Goal: Browse casually: Explore the website without a specific task or goal

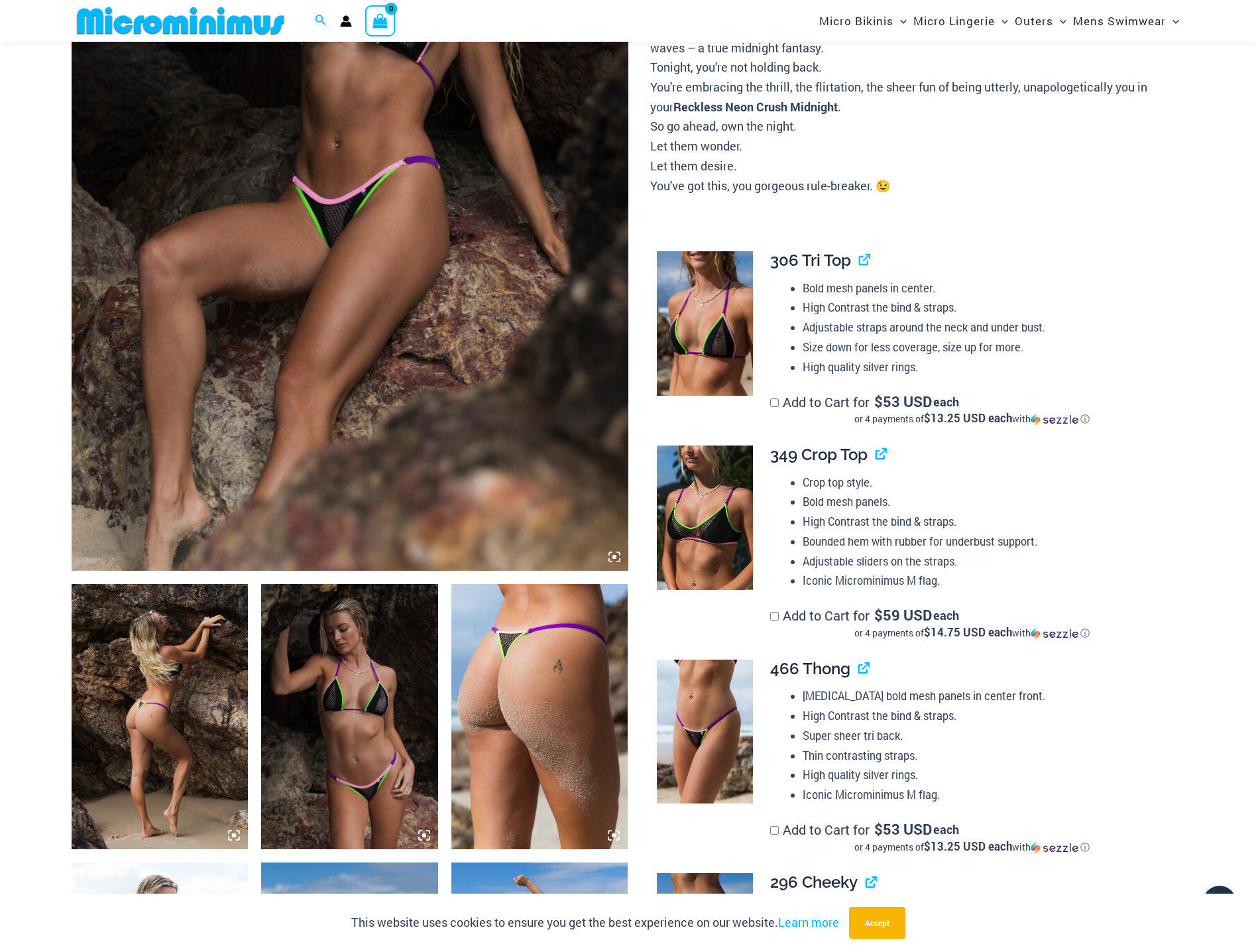
scroll to position [120, 0]
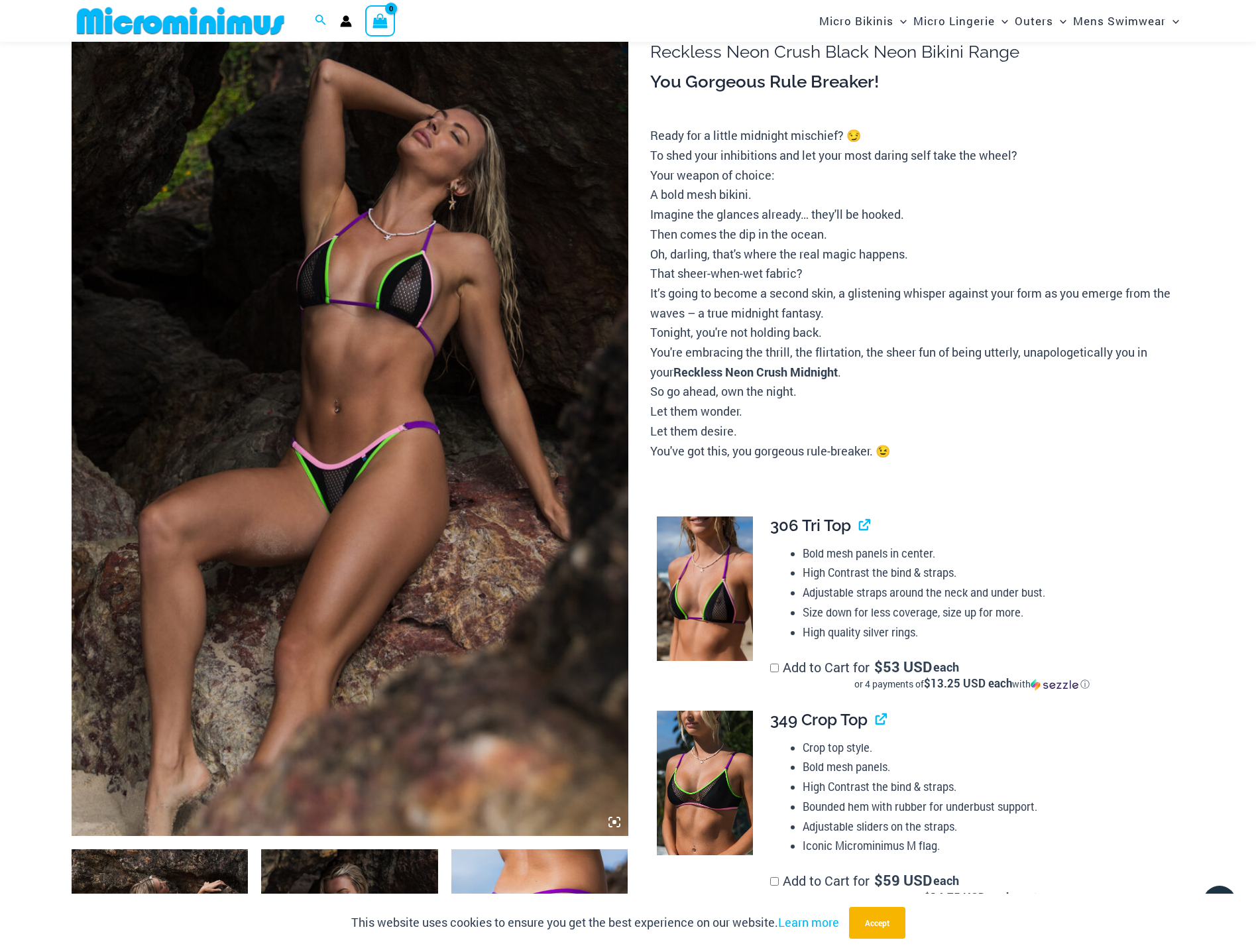
click at [292, 448] on img at bounding box center [349, 419] width 557 height 836
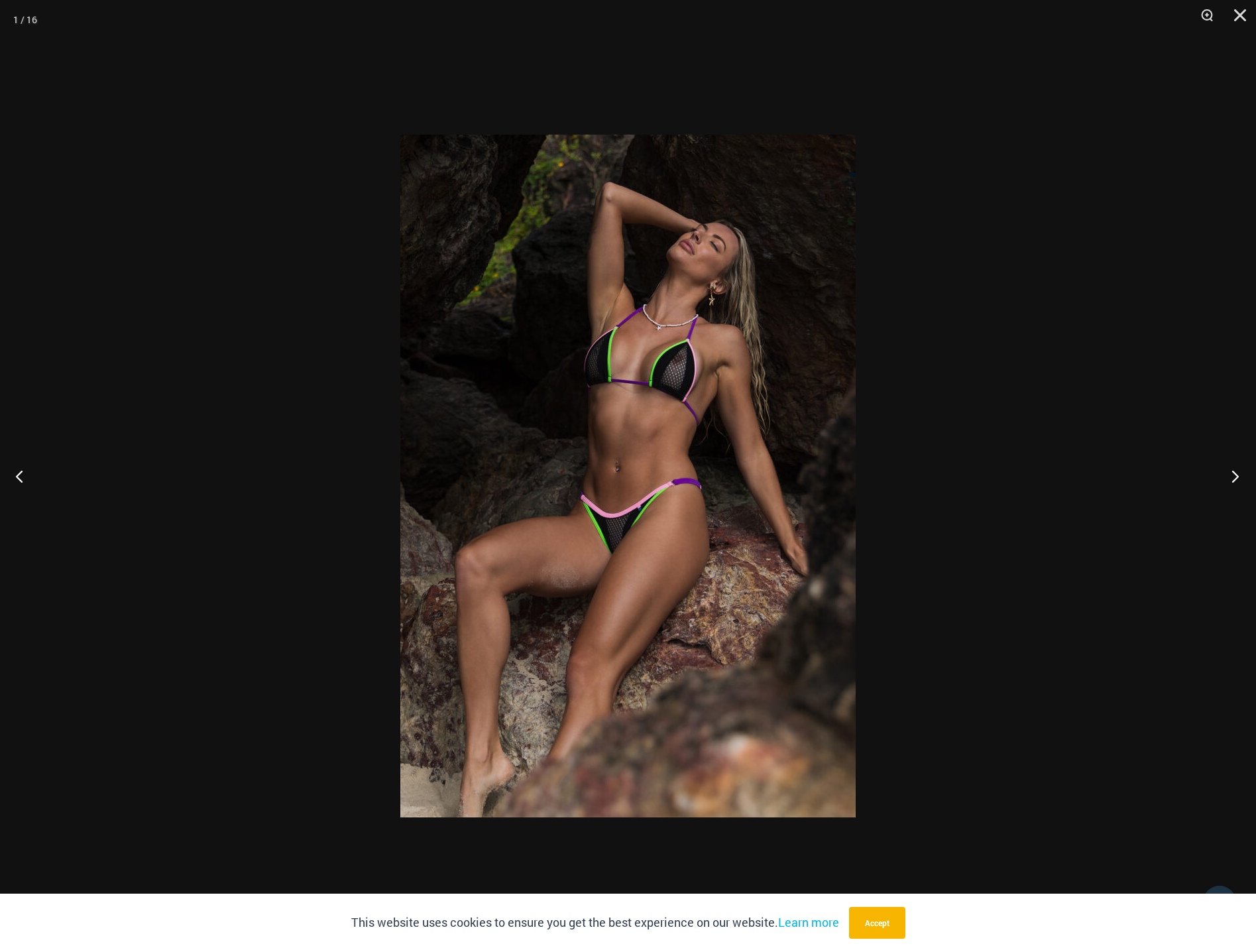
click at [1228, 474] on button "Next" at bounding box center [1231, 476] width 50 height 67
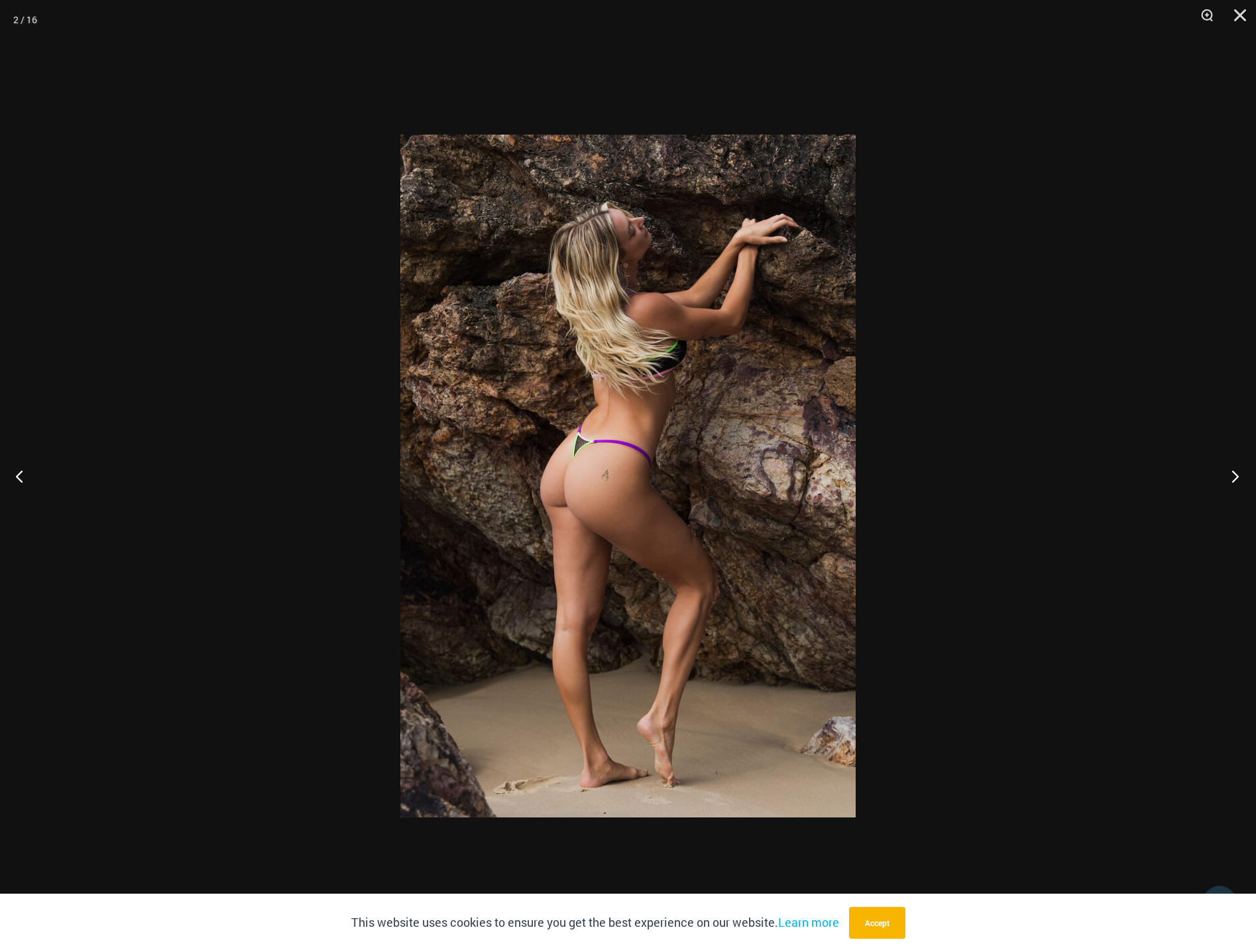
click at [1228, 474] on button "Next" at bounding box center [1231, 476] width 50 height 67
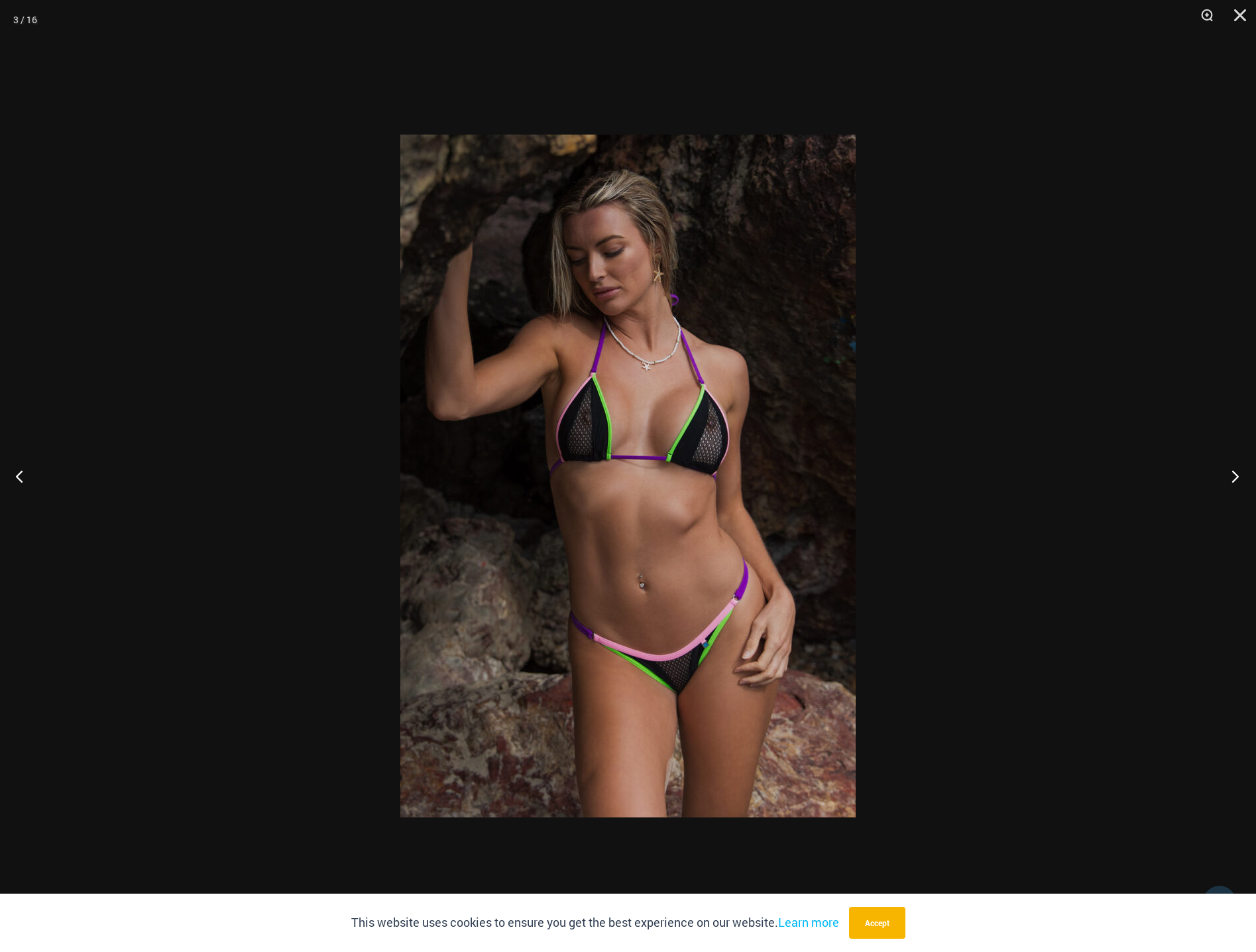
click at [1228, 474] on button "Next" at bounding box center [1231, 476] width 50 height 67
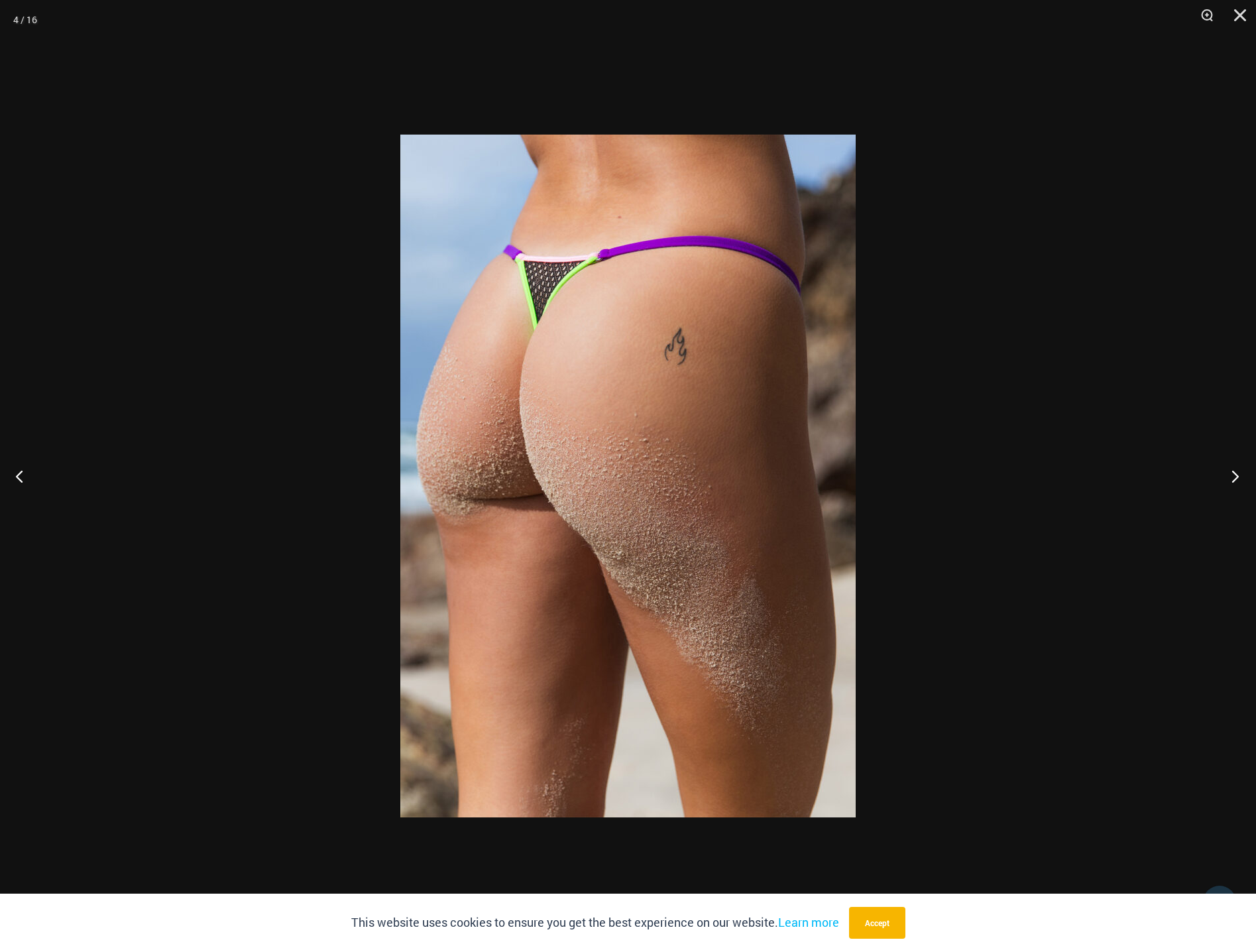
click at [1228, 474] on button "Next" at bounding box center [1231, 476] width 50 height 67
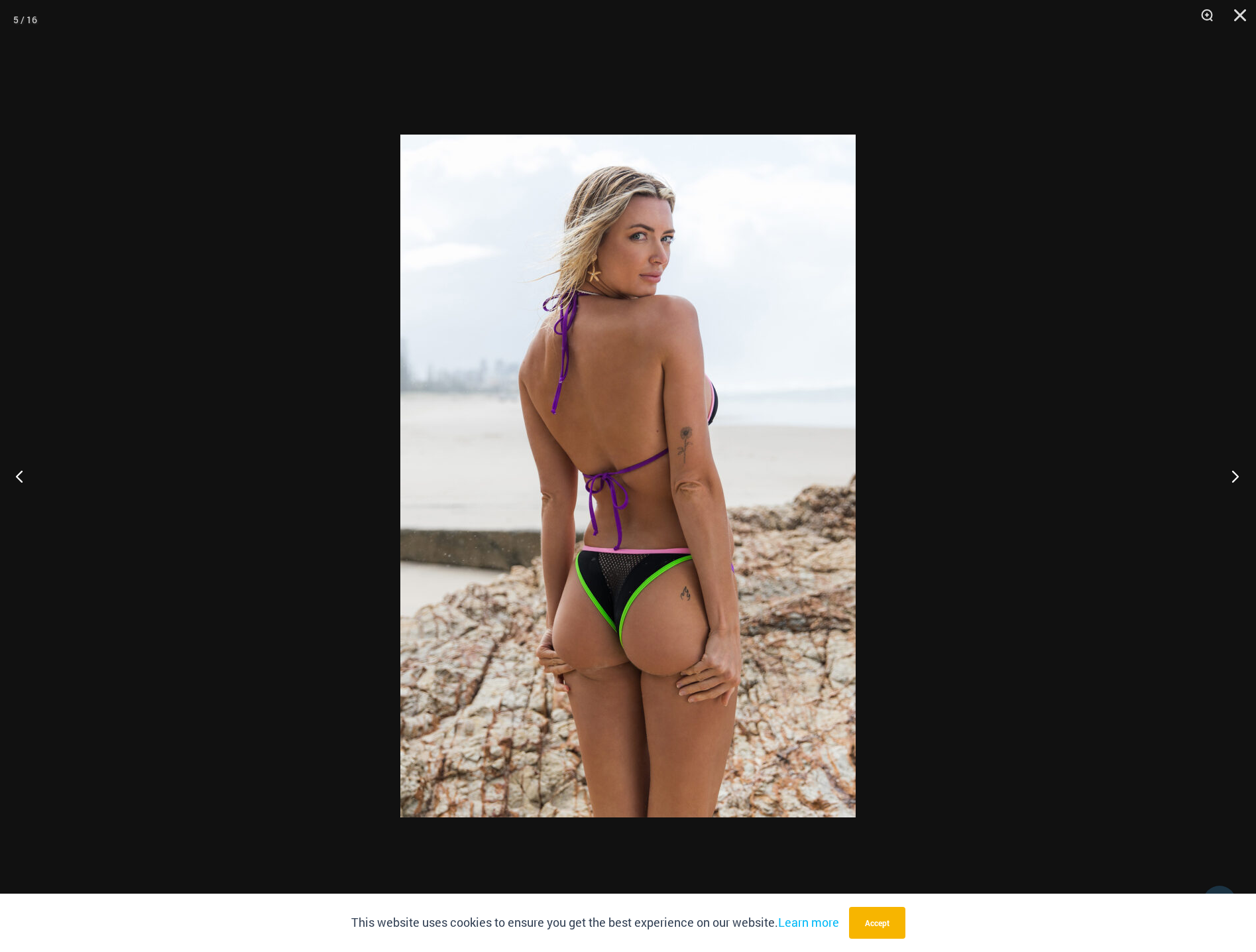
click at [1228, 474] on button "Next" at bounding box center [1231, 476] width 50 height 67
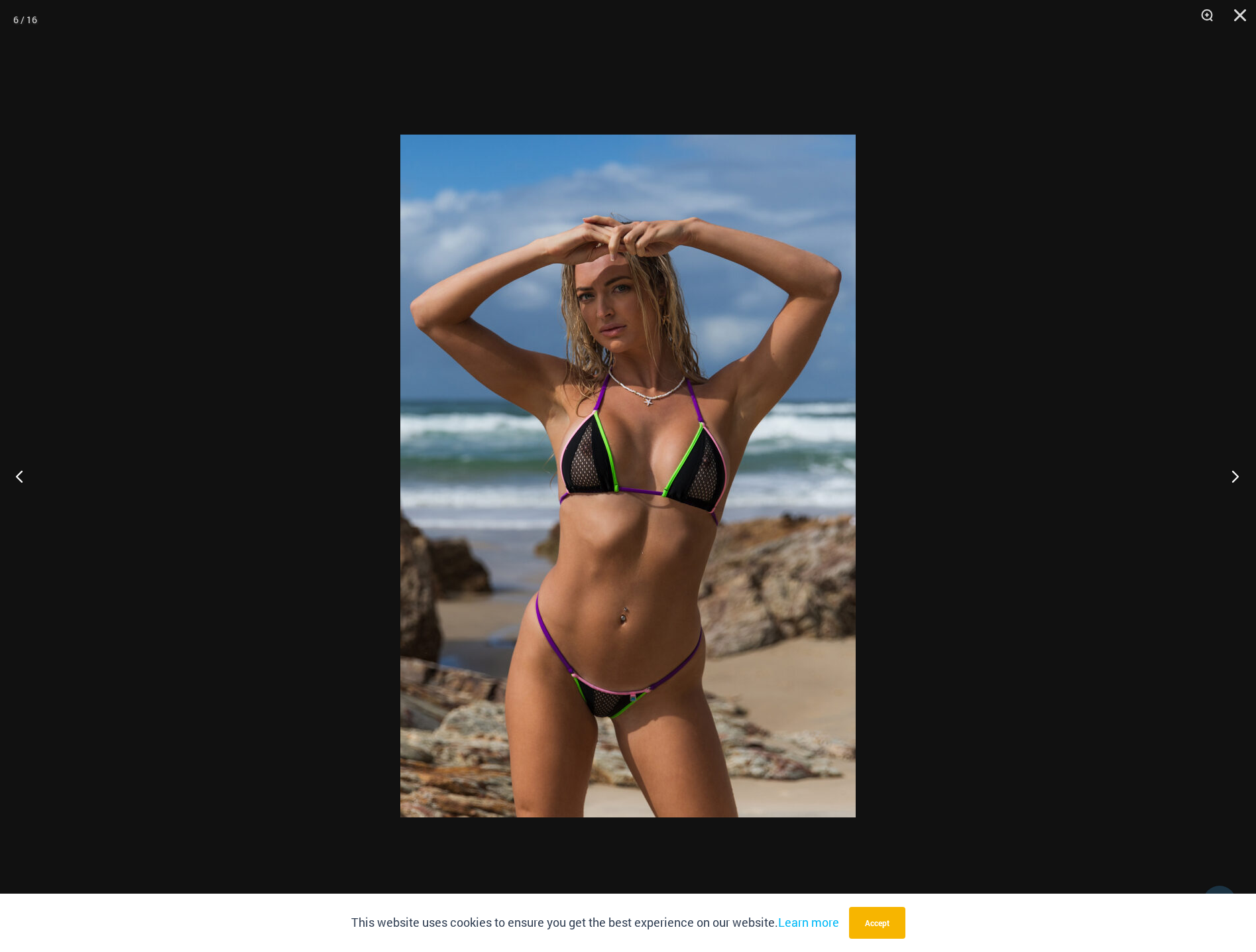
click at [1228, 474] on button "Next" at bounding box center [1231, 476] width 50 height 67
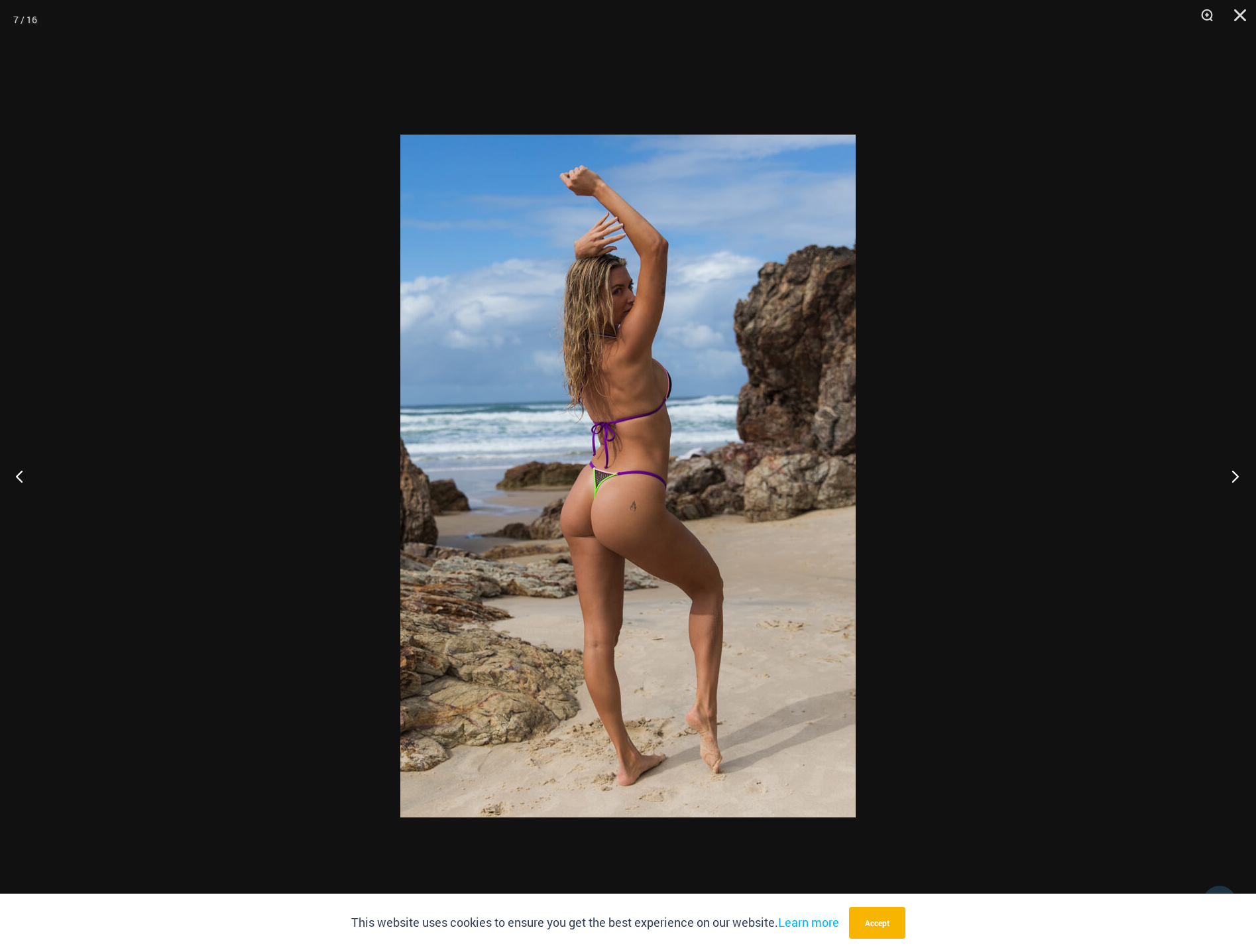
click at [1228, 474] on button "Next" at bounding box center [1231, 476] width 50 height 67
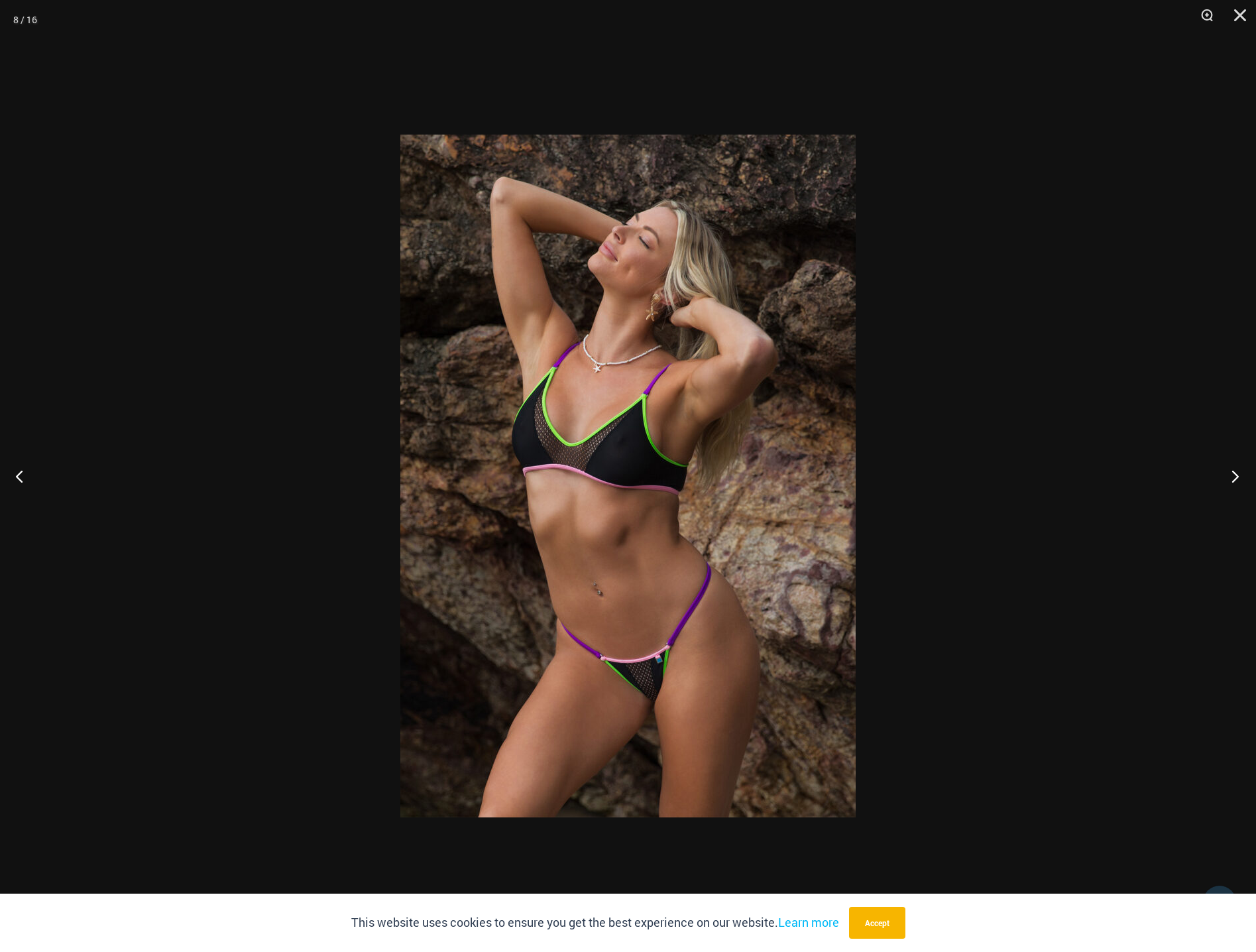
click at [1228, 474] on button "Next" at bounding box center [1231, 476] width 50 height 67
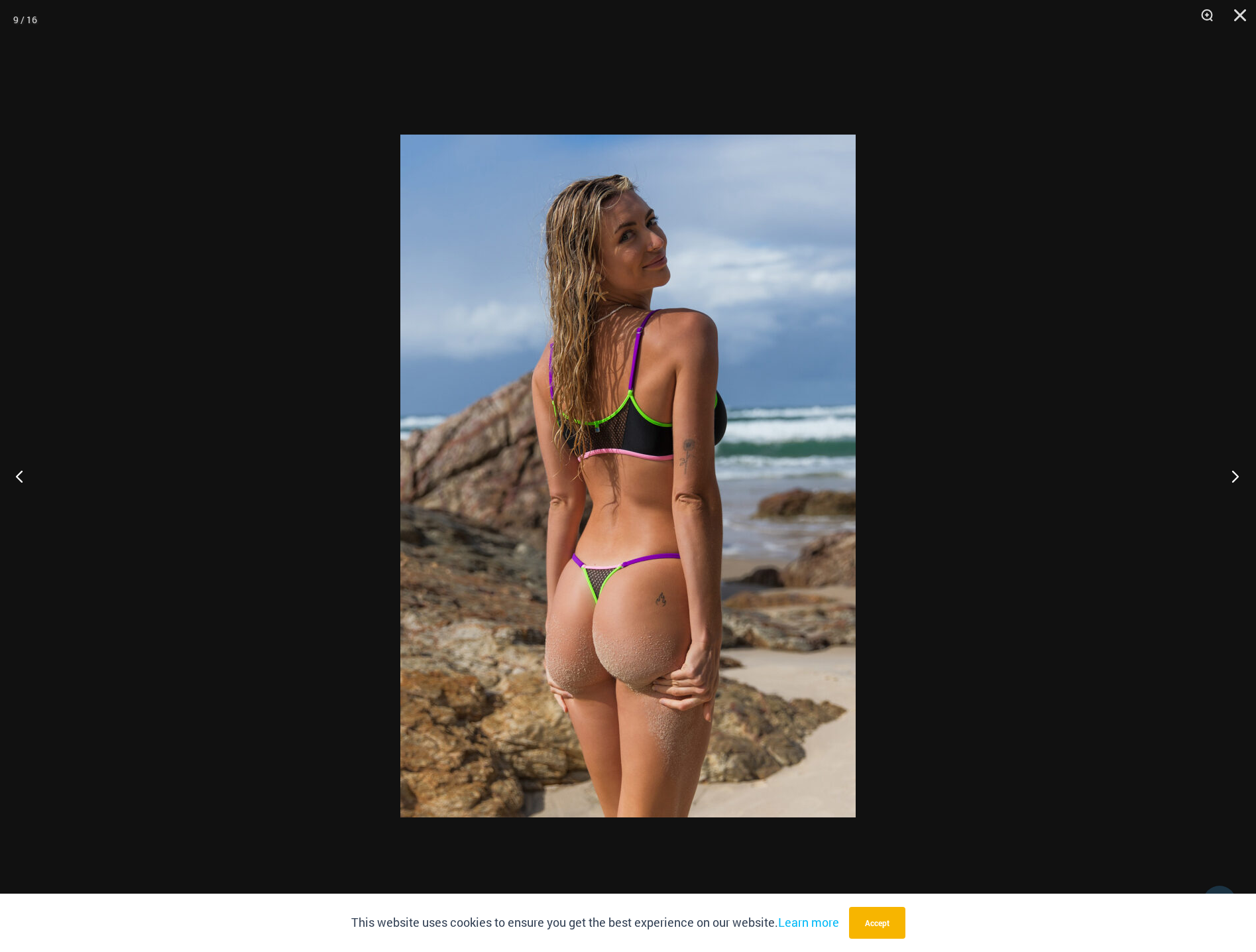
click at [1228, 474] on button "Next" at bounding box center [1231, 476] width 50 height 67
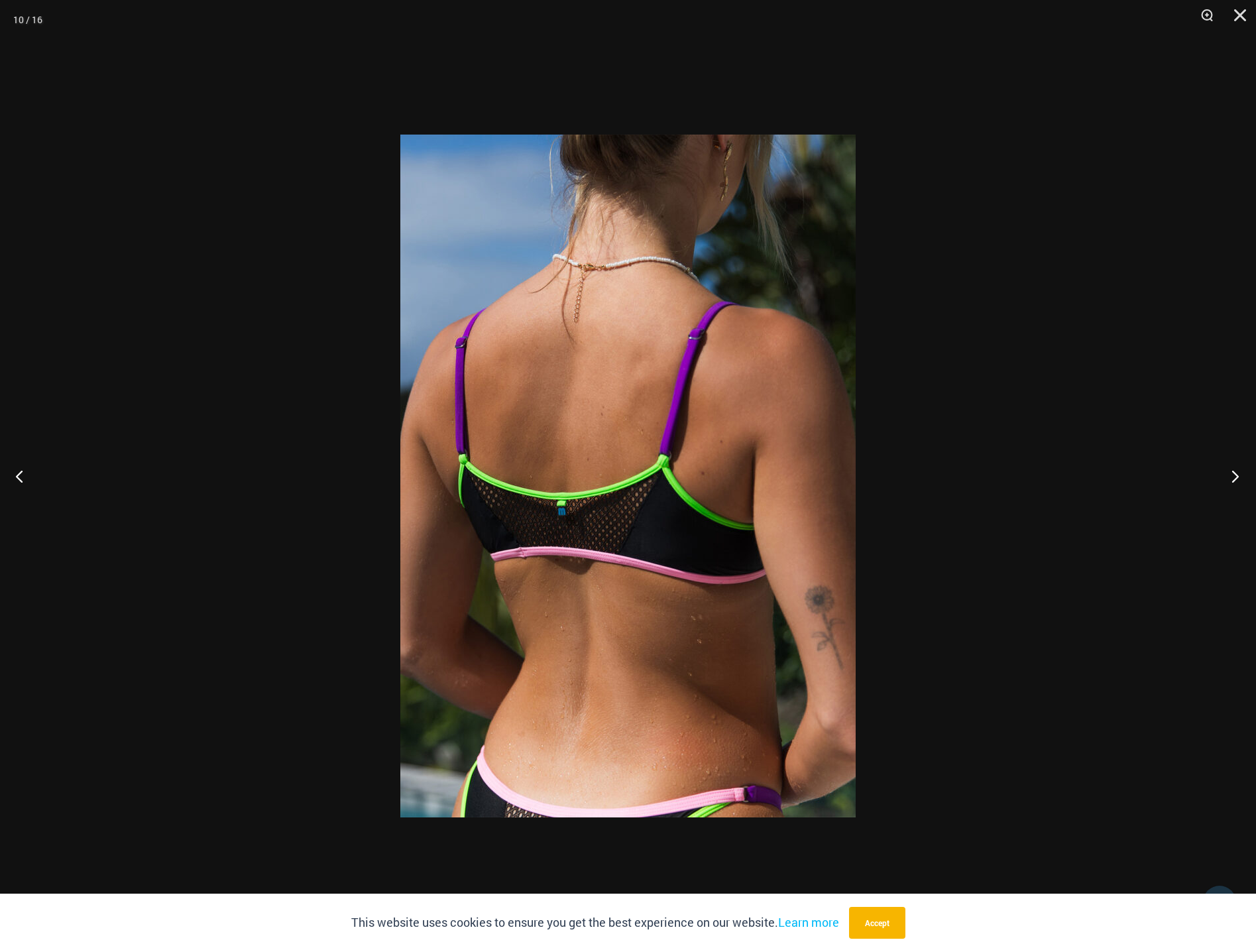
click at [1228, 474] on button "Next" at bounding box center [1231, 476] width 50 height 67
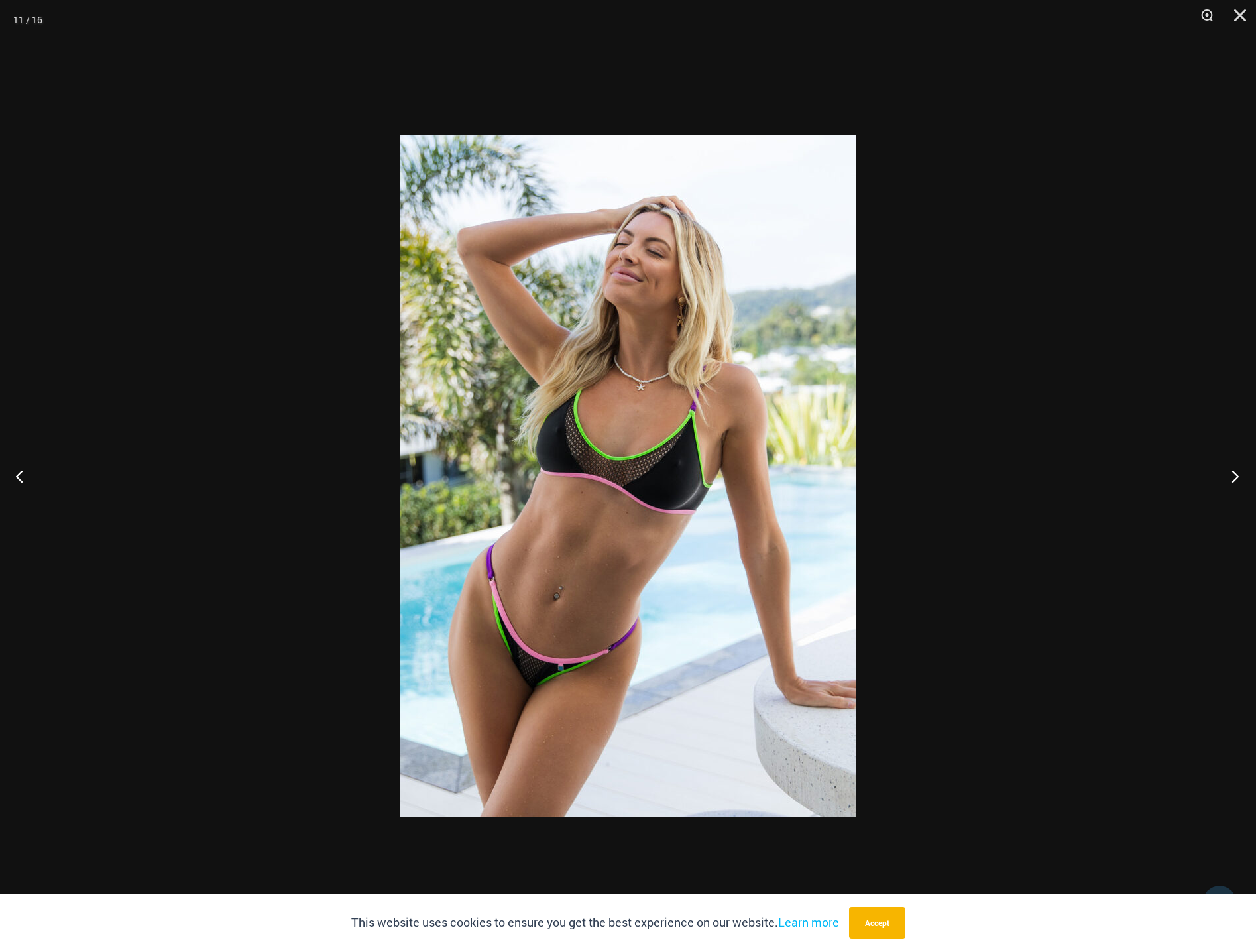
click at [1228, 474] on button "Next" at bounding box center [1231, 476] width 50 height 67
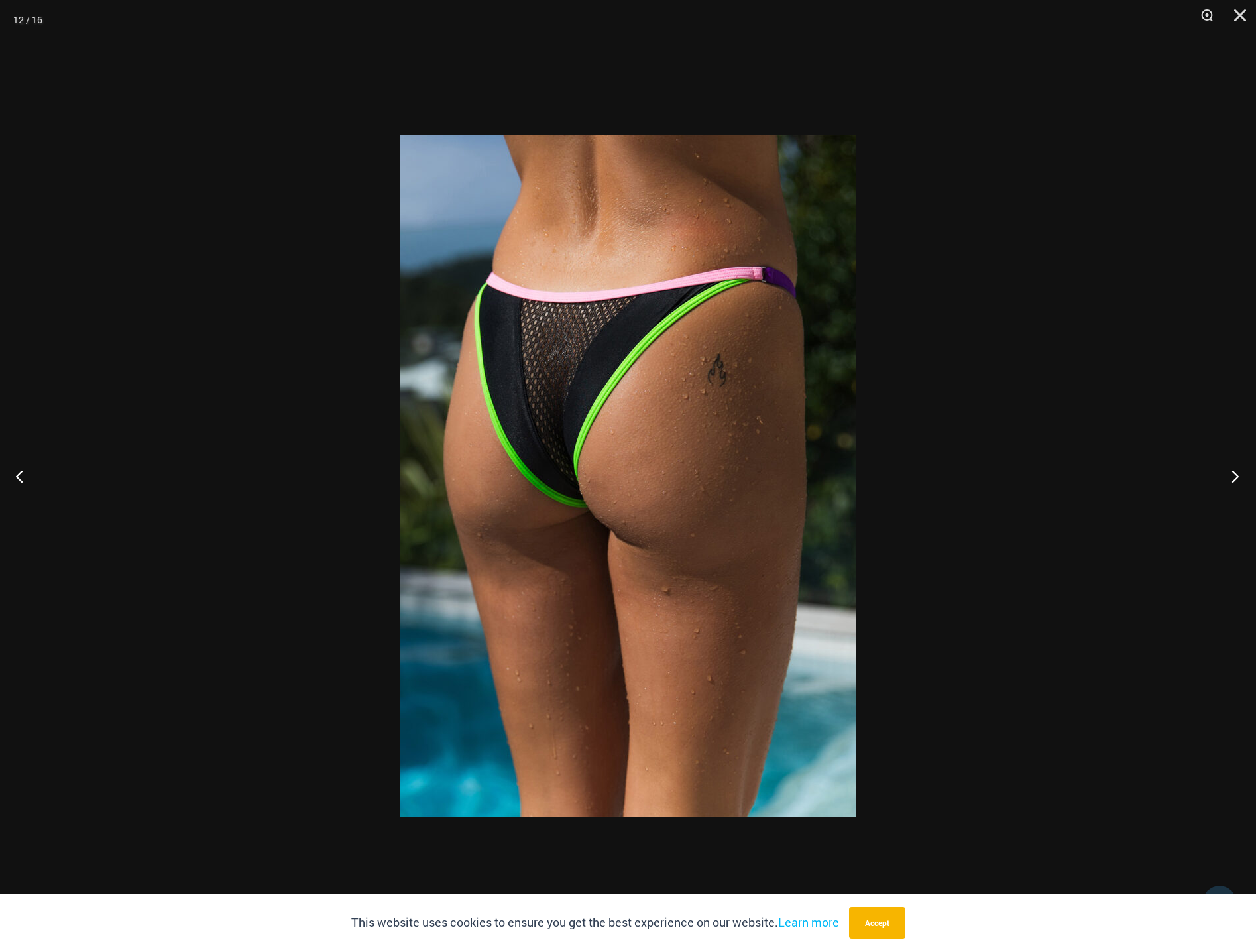
click at [1228, 474] on button "Next" at bounding box center [1231, 476] width 50 height 67
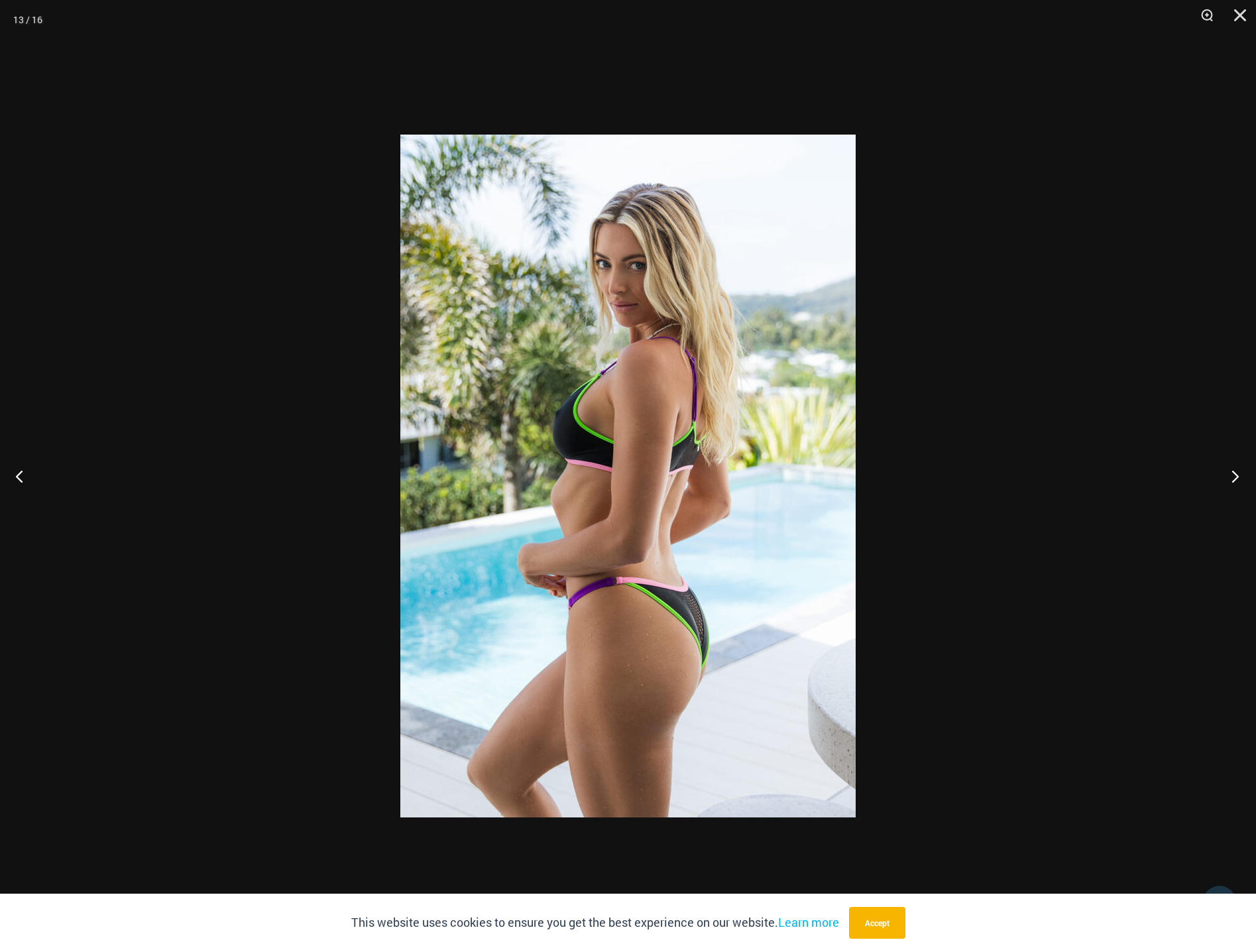
click at [1231, 474] on button "Next" at bounding box center [1231, 476] width 50 height 67
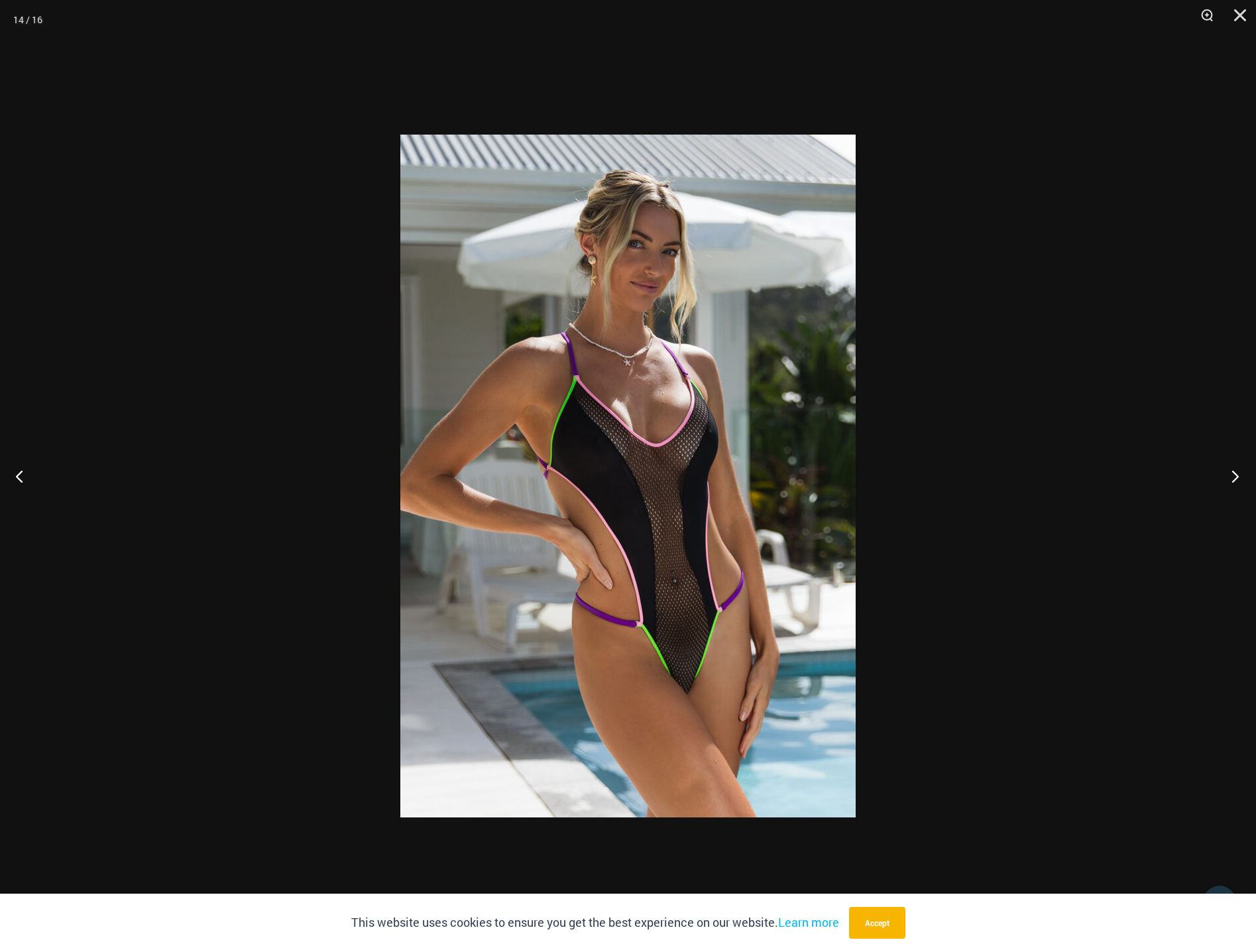
click at [1231, 474] on button "Next" at bounding box center [1231, 476] width 50 height 67
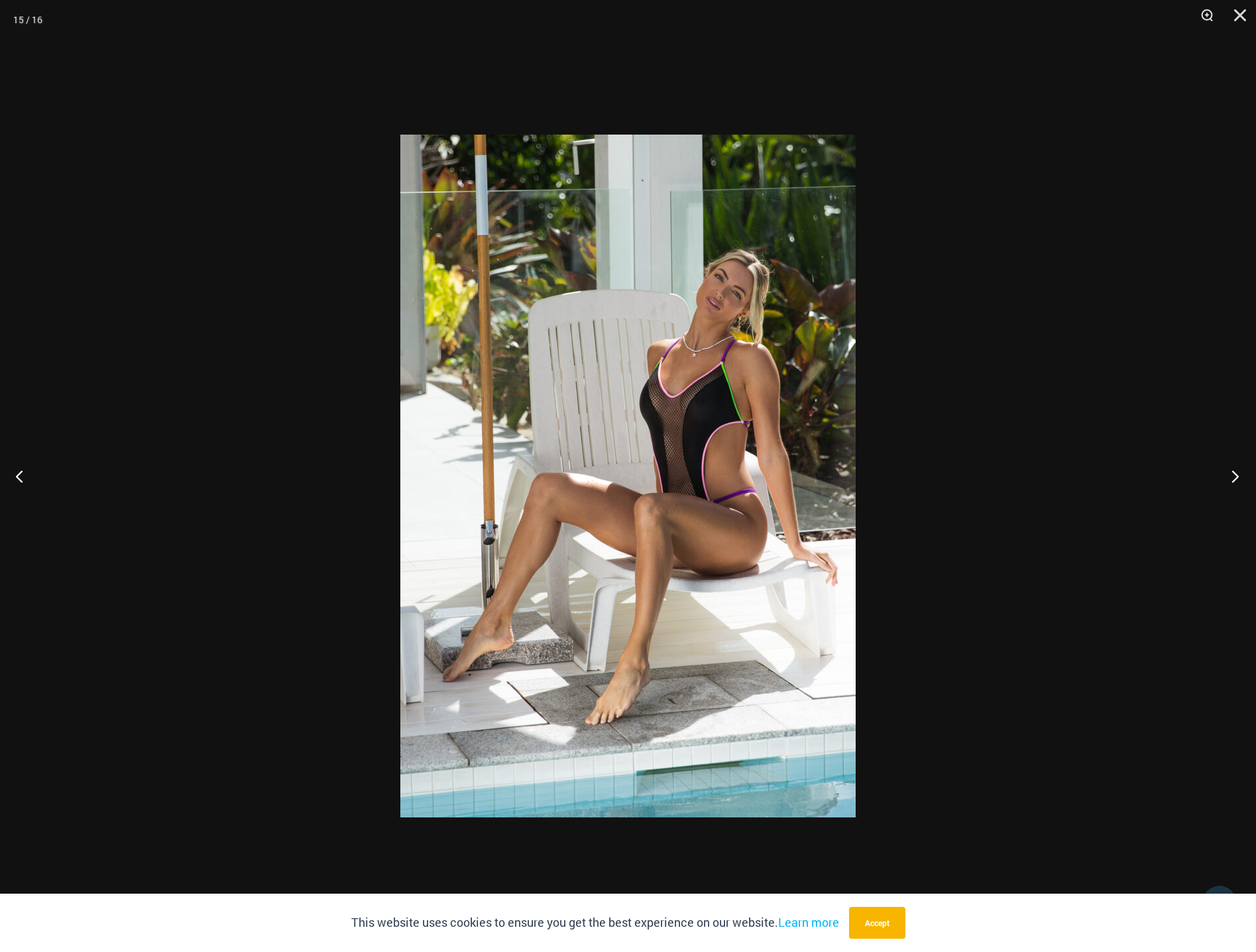
click at [1231, 474] on button "Next" at bounding box center [1231, 476] width 50 height 67
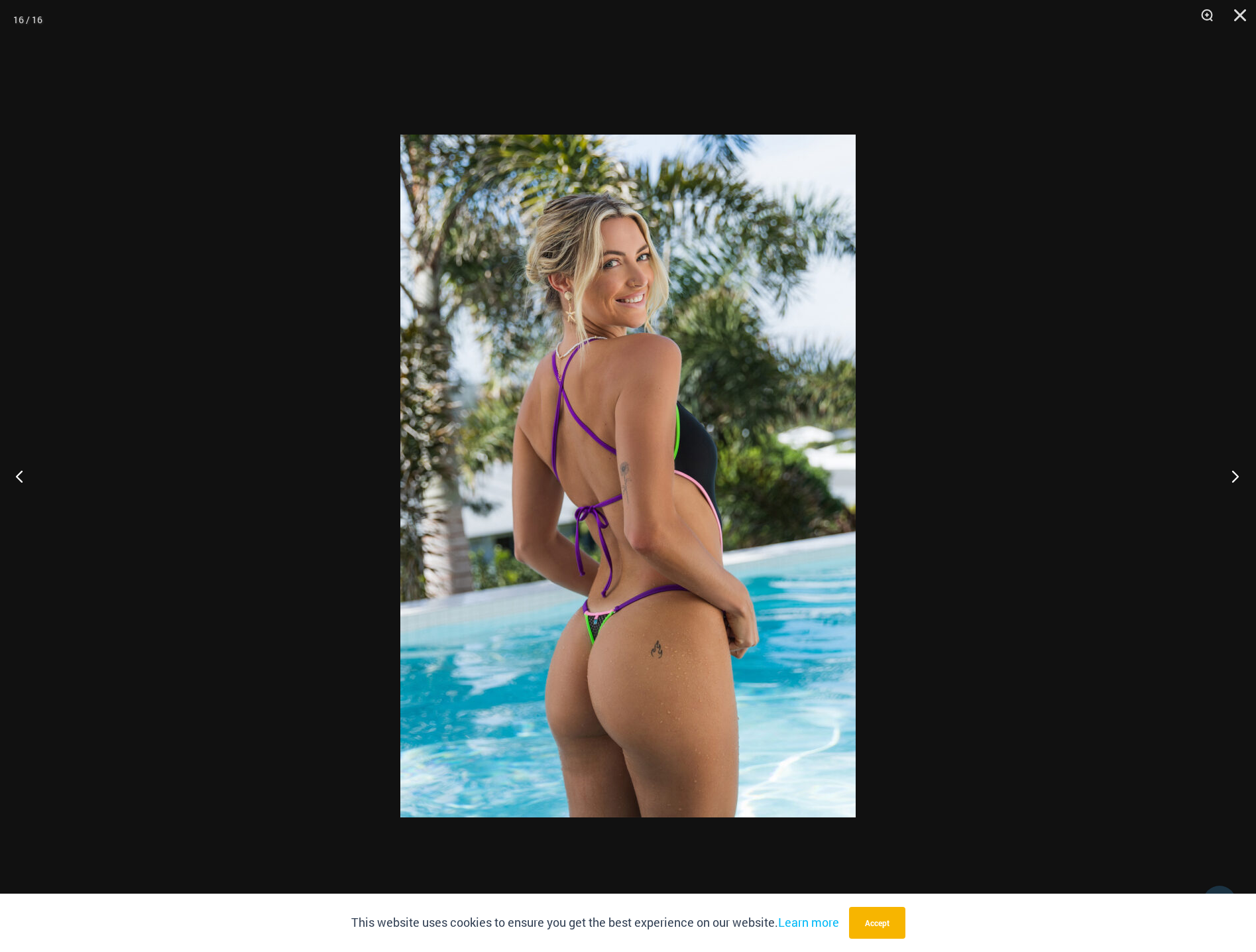
click at [1231, 474] on button "Next" at bounding box center [1231, 476] width 50 height 67
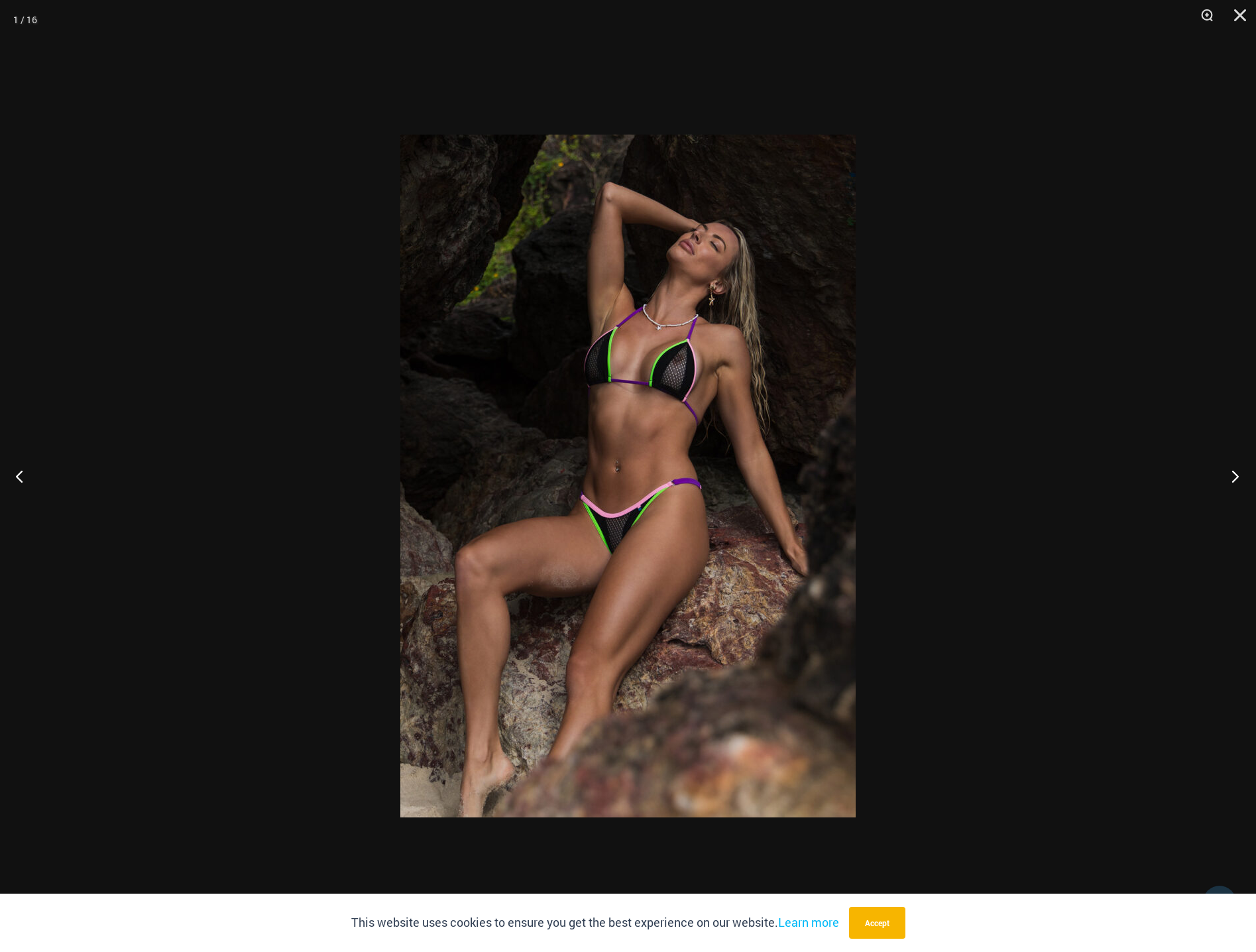
click at [1231, 474] on button "Next" at bounding box center [1231, 476] width 50 height 67
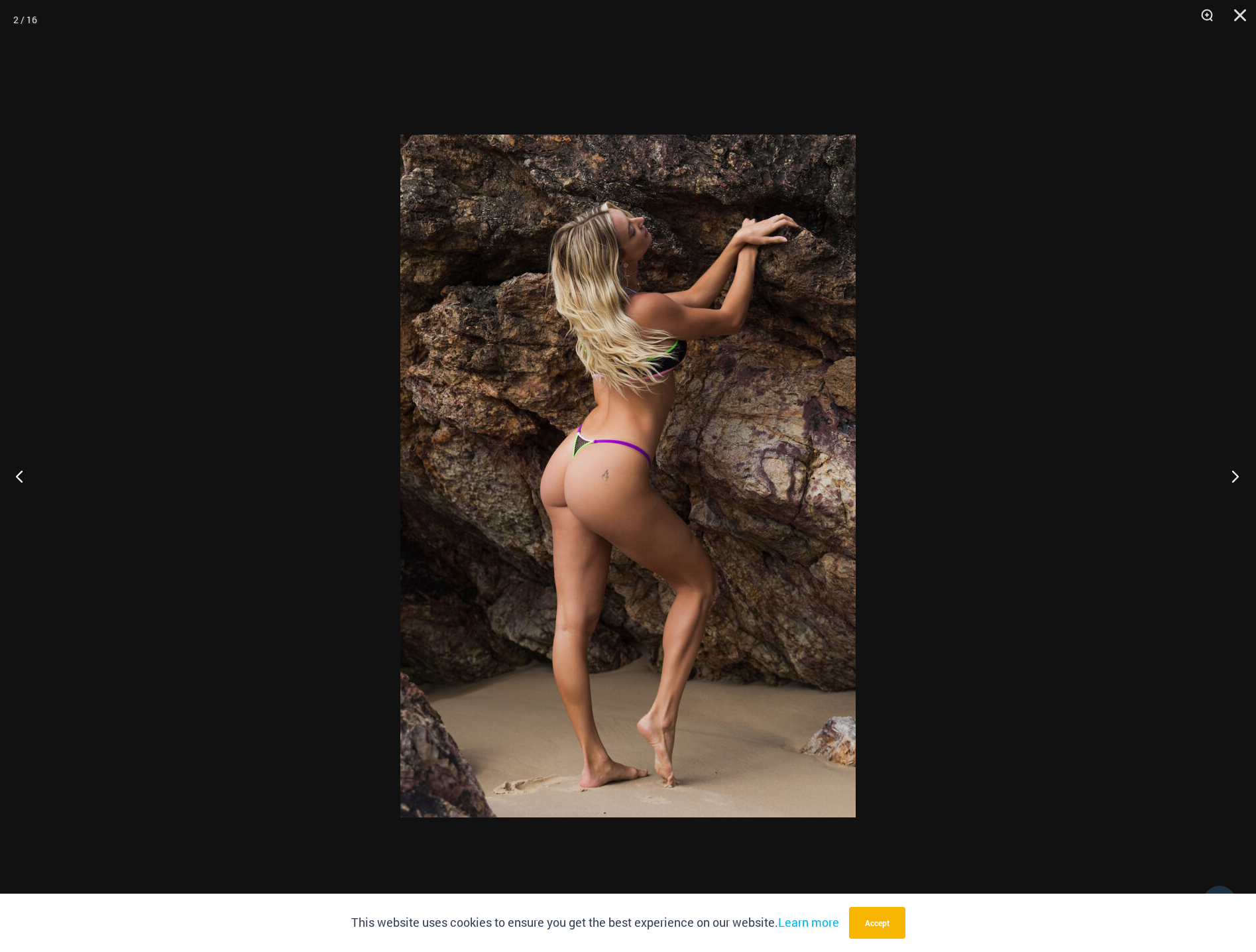
click at [1231, 474] on button "Next" at bounding box center [1231, 476] width 50 height 67
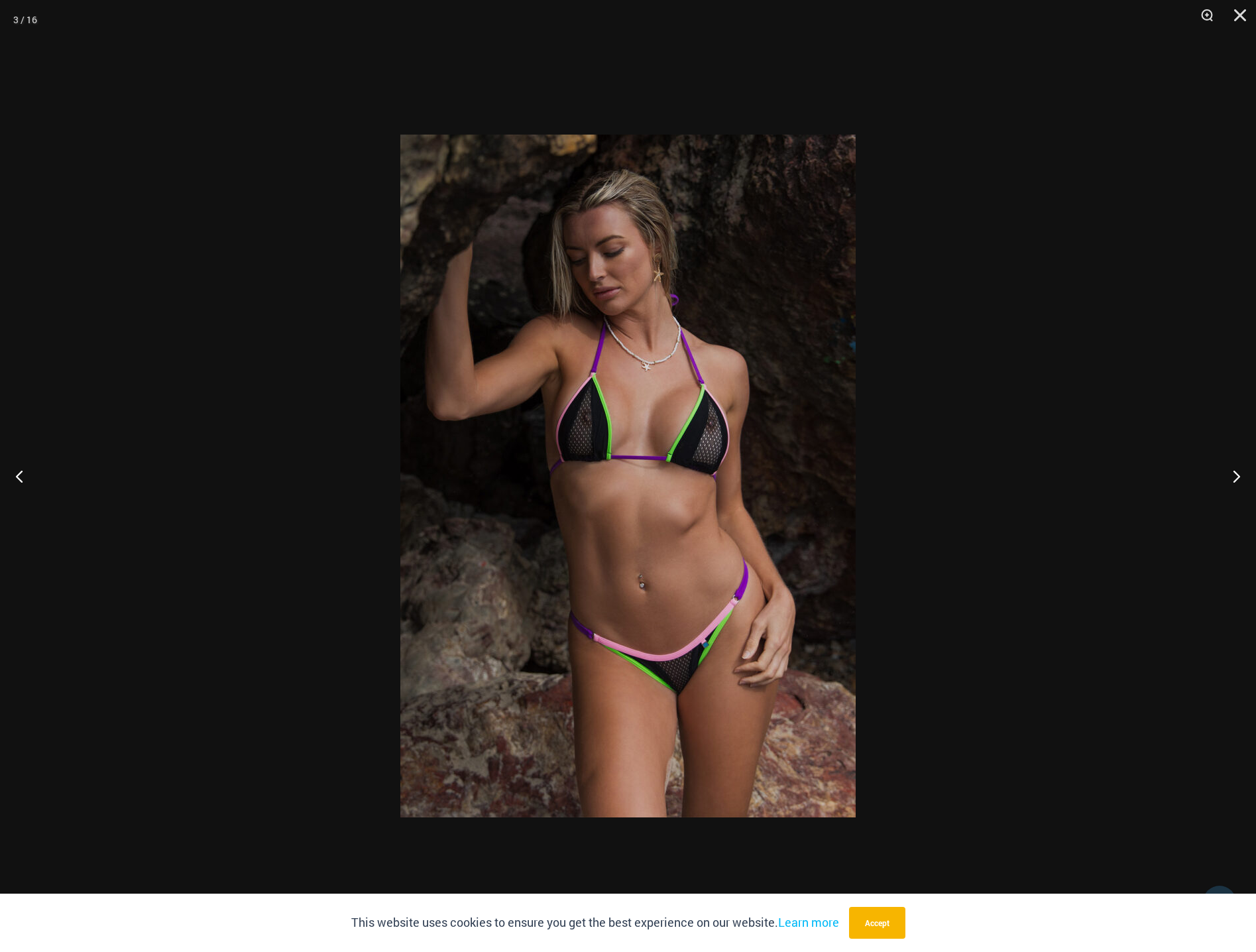
click at [699, 448] on img at bounding box center [627, 476] width 455 height 683
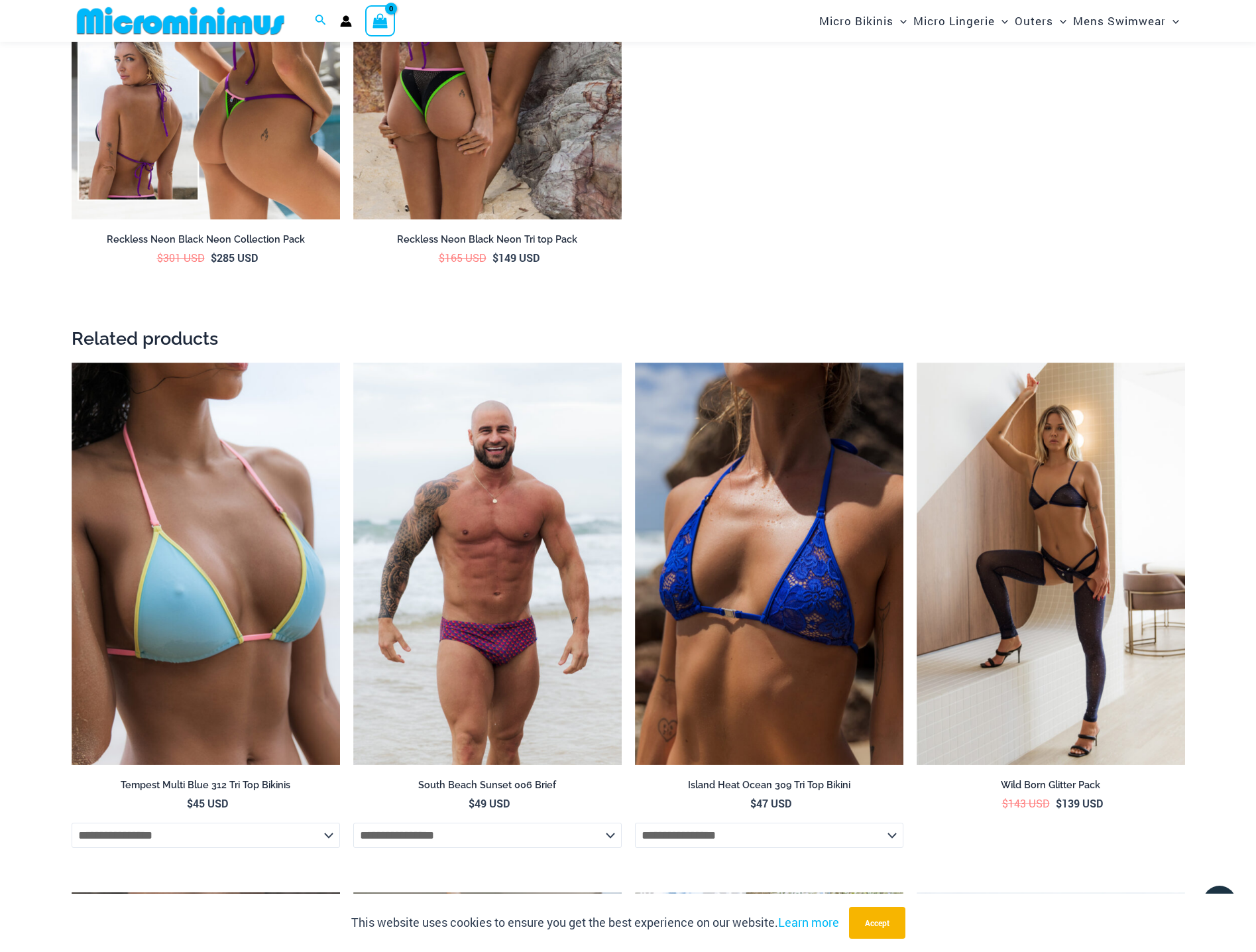
scroll to position [2639, 0]
